Goal: Transaction & Acquisition: Purchase product/service

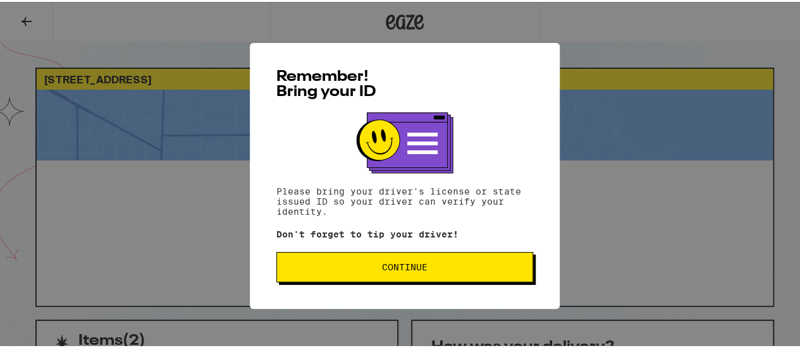
click at [382, 269] on span "Continue" at bounding box center [405, 265] width 46 height 9
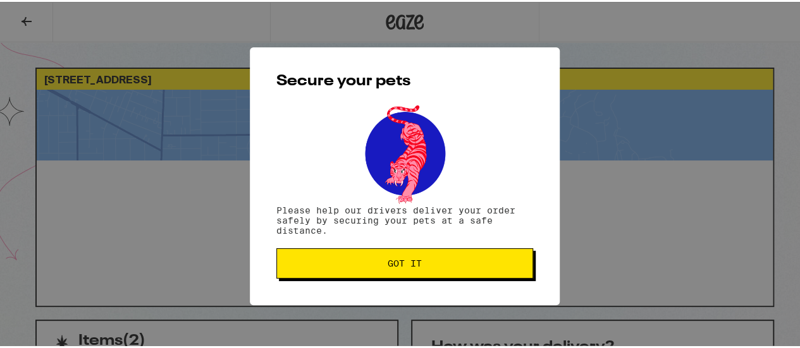
click at [382, 269] on button "Got it" at bounding box center [404, 262] width 257 height 30
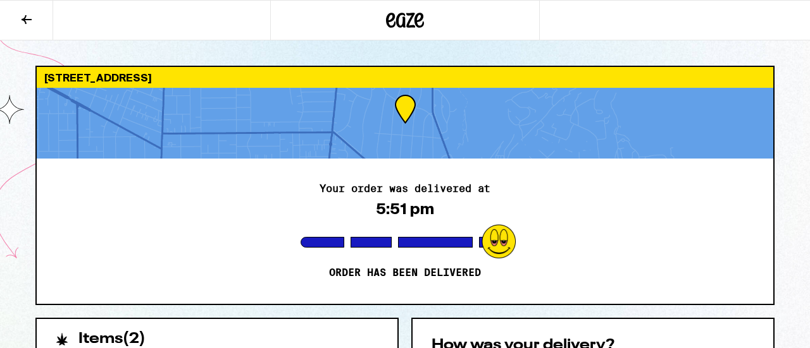
click at [28, 18] on icon at bounding box center [26, 19] width 15 height 15
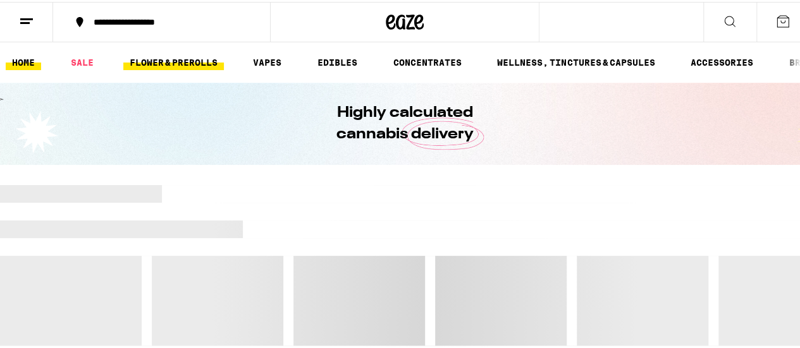
click at [157, 55] on link "FLOWER & PREROLLS" at bounding box center [173, 60] width 101 height 15
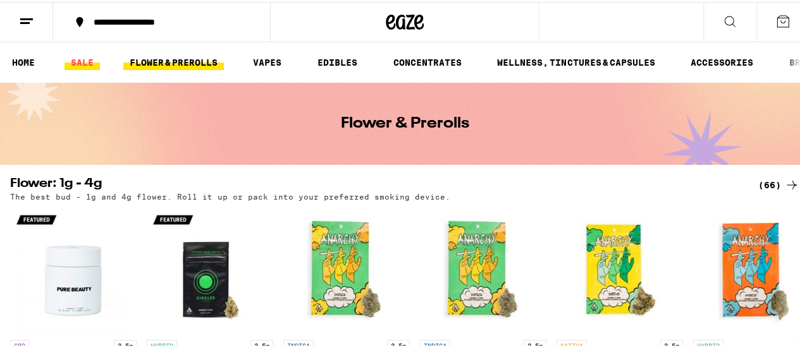
click at [85, 65] on link "SALE" at bounding box center [82, 60] width 35 height 15
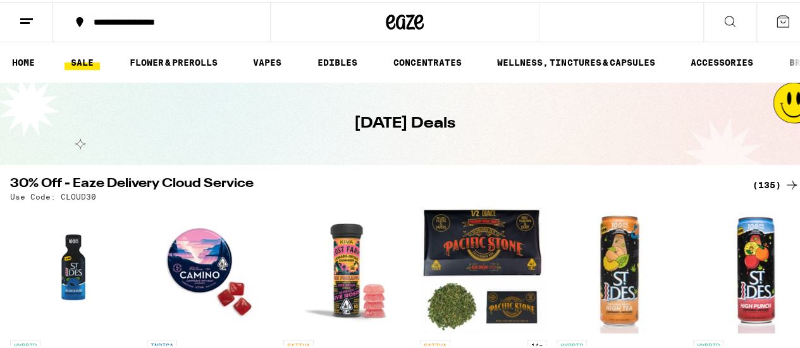
click at [479, 259] on img "Open page for Blue Dream Pre-Ground - 14g from Pacific Stone" at bounding box center [483, 269] width 126 height 126
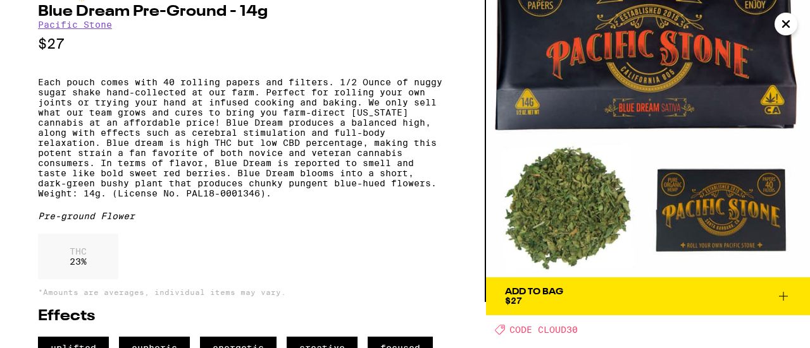
scroll to position [92, 0]
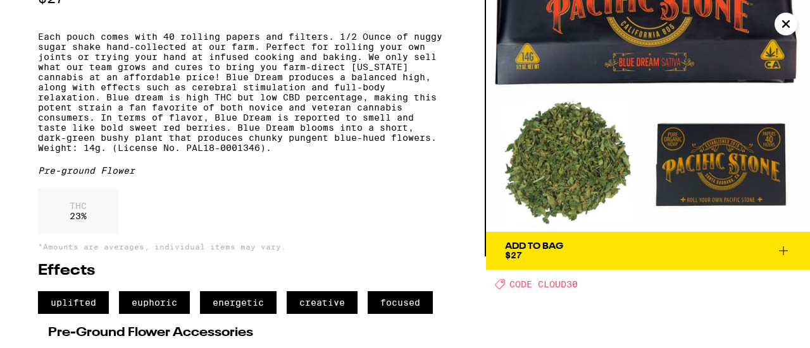
click at [781, 250] on icon at bounding box center [783, 251] width 9 height 9
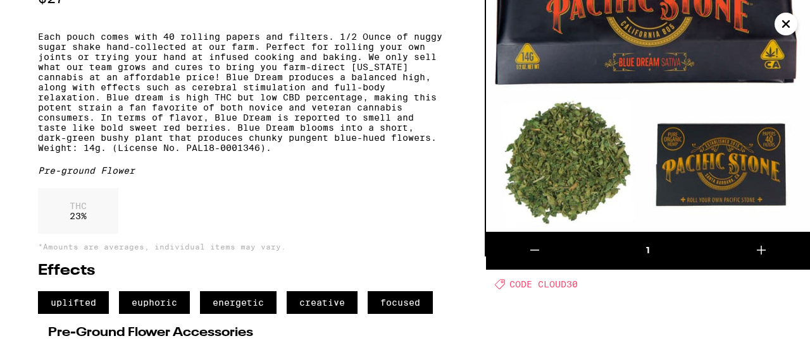
click at [765, 251] on icon at bounding box center [760, 250] width 15 height 15
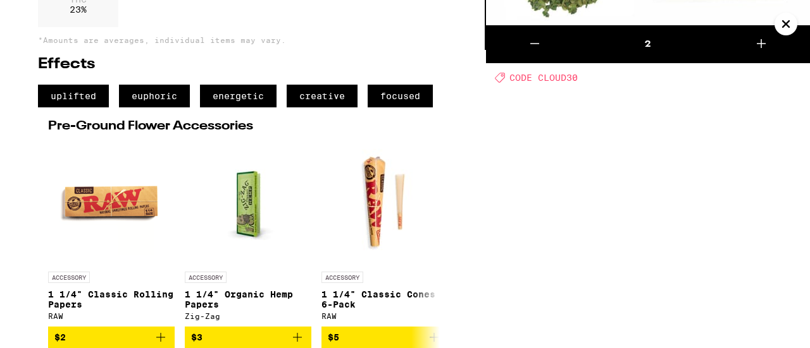
scroll to position [338, 0]
click at [163, 336] on icon "Add to bag" at bounding box center [160, 337] width 15 height 15
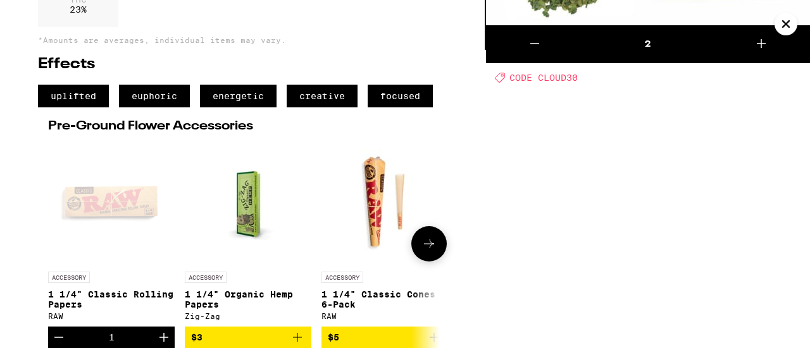
click at [163, 336] on icon "Increment" at bounding box center [163, 337] width 15 height 15
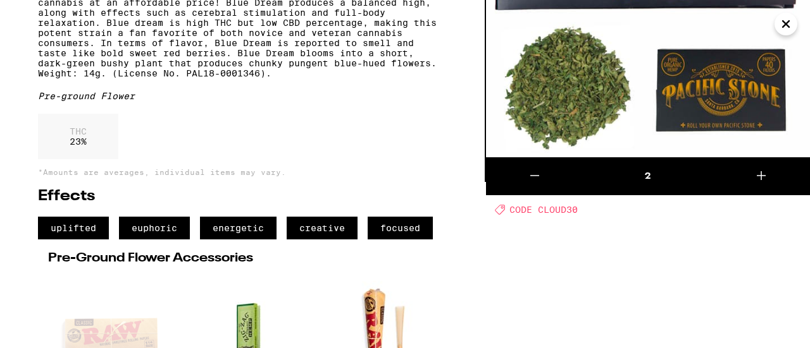
scroll to position [0, 0]
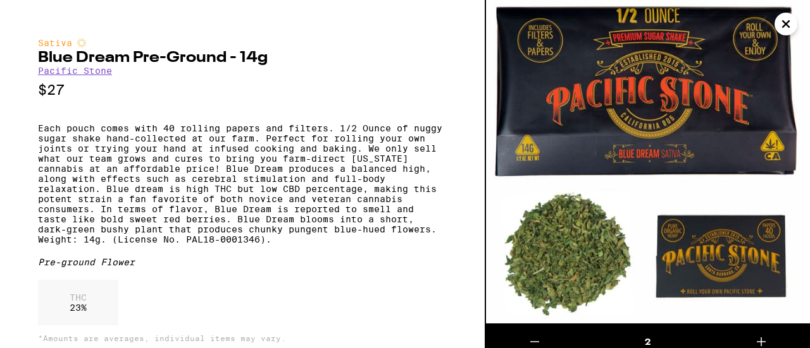
click at [780, 20] on icon "Close" at bounding box center [785, 24] width 15 height 19
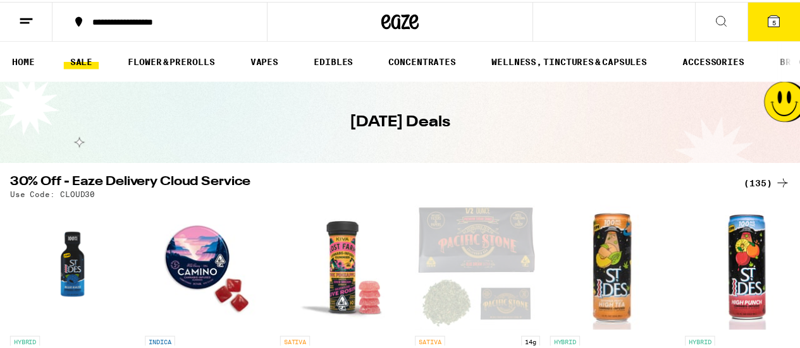
scroll to position [78, 0]
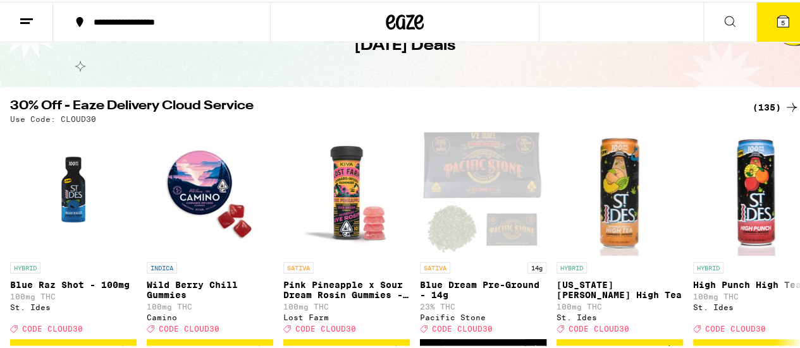
click at [780, 20] on icon at bounding box center [782, 19] width 15 height 15
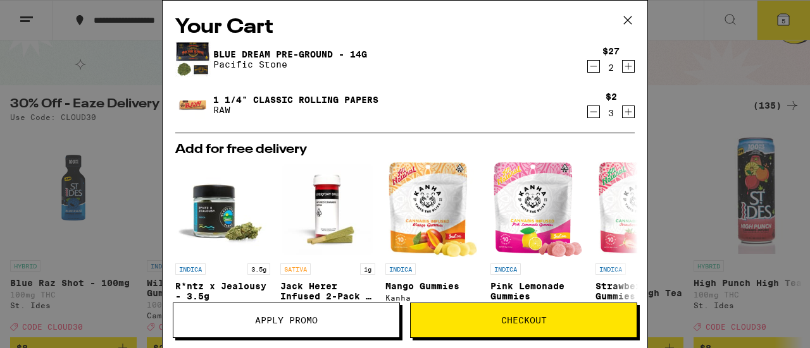
click at [291, 321] on span "Apply Promo" at bounding box center [286, 320] width 63 height 9
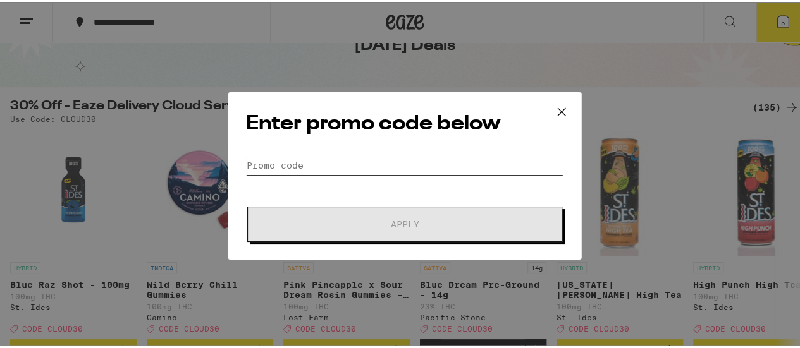
click at [307, 165] on input "Promo Code" at bounding box center [404, 163] width 317 height 19
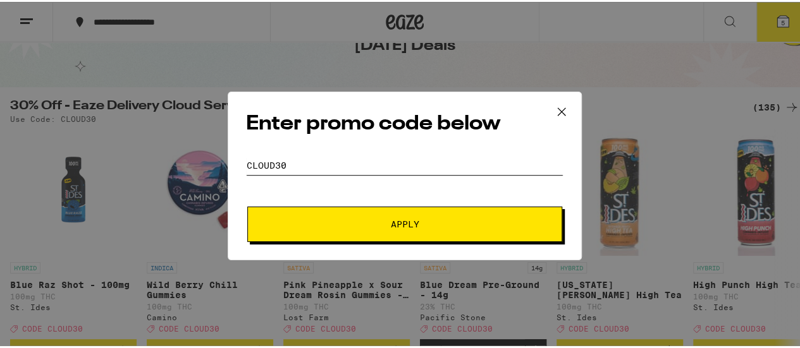
type input "cloud30"
click at [247, 205] on button "Apply" at bounding box center [404, 222] width 315 height 35
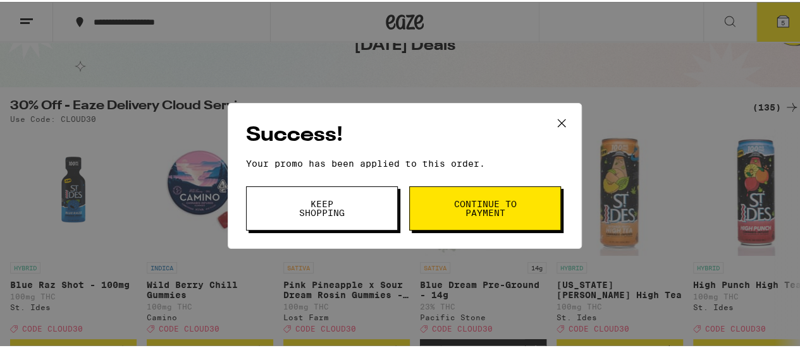
click at [459, 200] on span "Continue to payment" at bounding box center [485, 207] width 65 height 18
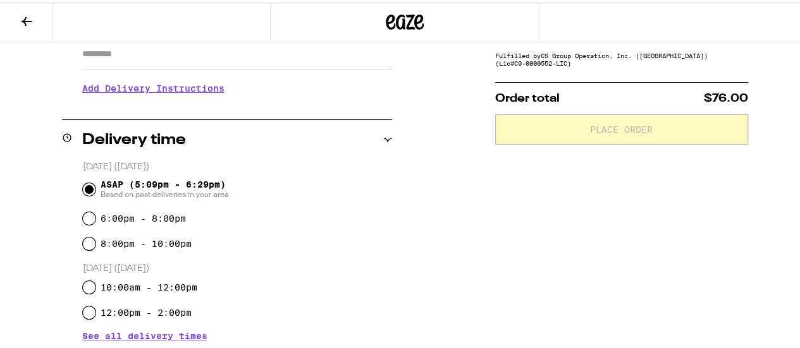
scroll to position [253, 0]
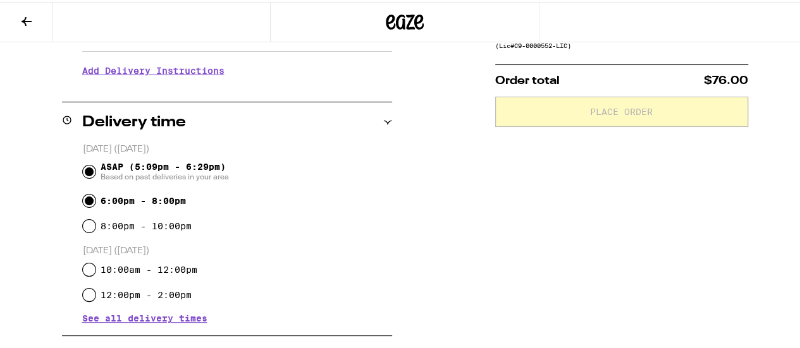
click at [86, 203] on input "6:00pm - 8:00pm" at bounding box center [89, 199] width 13 height 13
radio input "true"
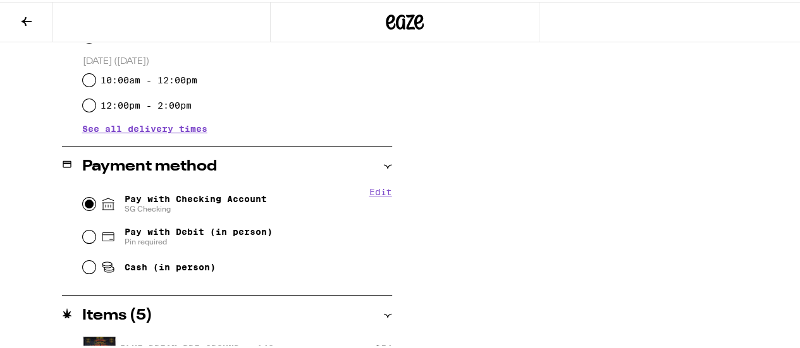
click at [85, 207] on input "Pay with Checking Account SG Checking" at bounding box center [89, 202] width 13 height 13
radio input "true"
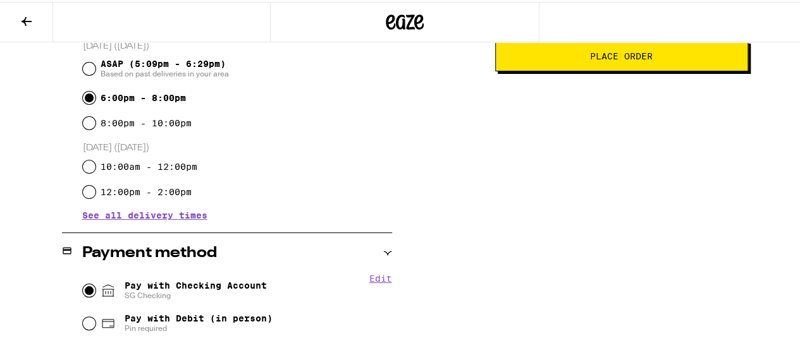
scroll to position [181, 0]
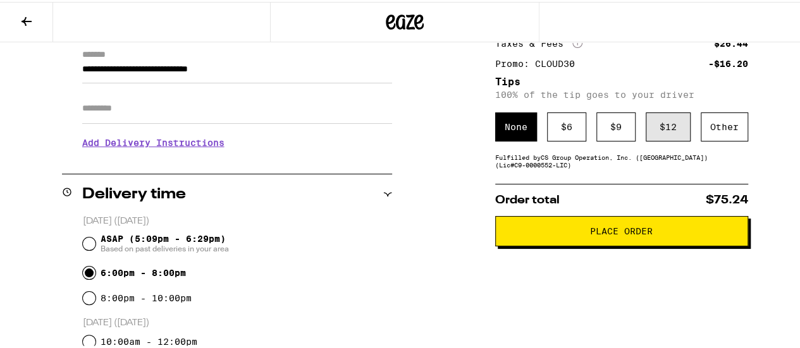
click at [666, 132] on div "$ 12" at bounding box center [668, 125] width 45 height 29
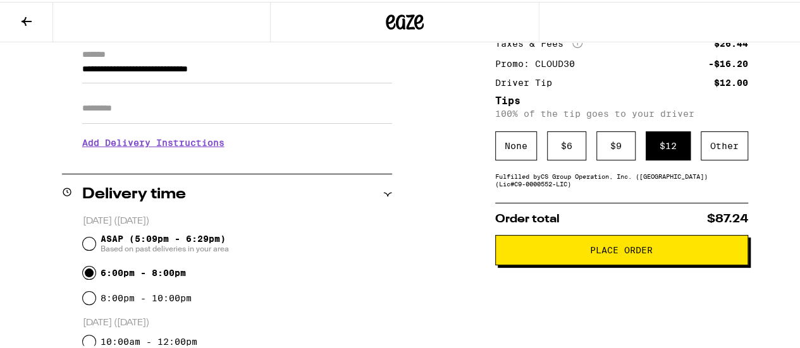
click at [639, 248] on span "Place Order" at bounding box center [621, 248] width 63 height 9
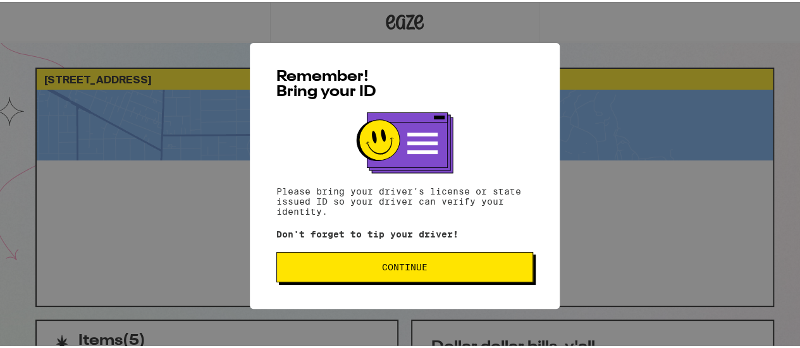
click at [419, 262] on button "Continue" at bounding box center [404, 265] width 257 height 30
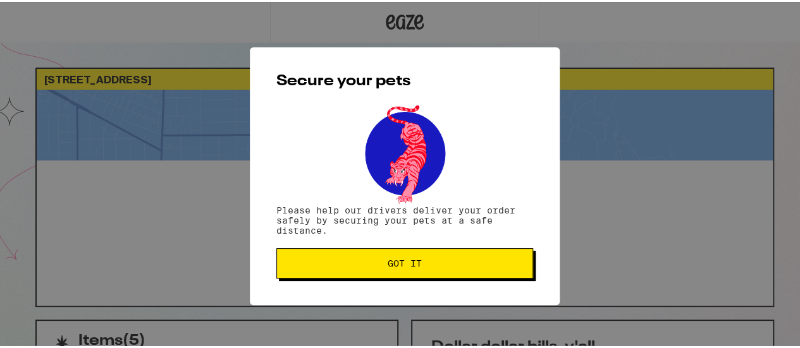
click at [419, 262] on span "Got it" at bounding box center [404, 261] width 235 height 9
